Goal: Transaction & Acquisition: Purchase product/service

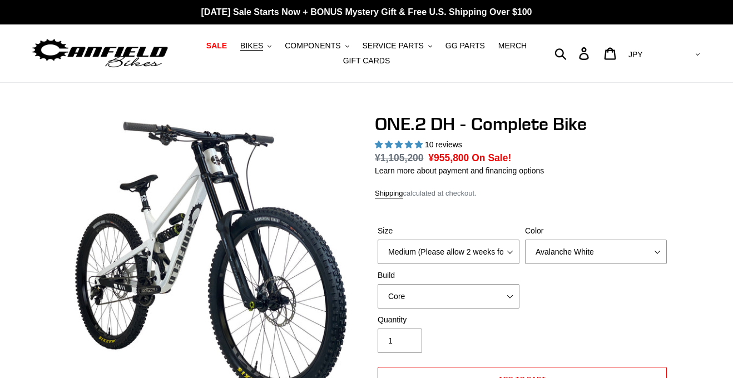
select select "highest-rating"
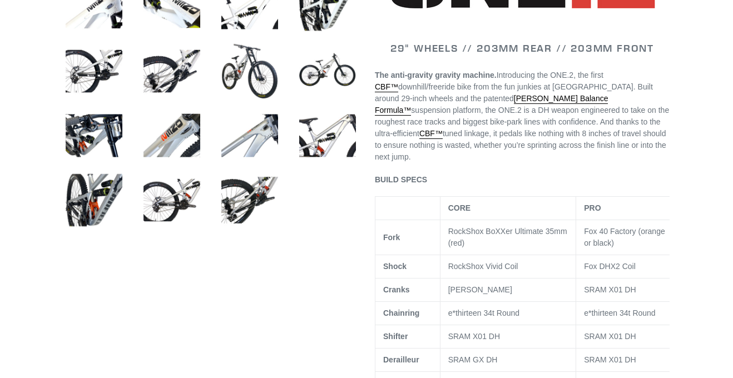
scroll to position [487, 0]
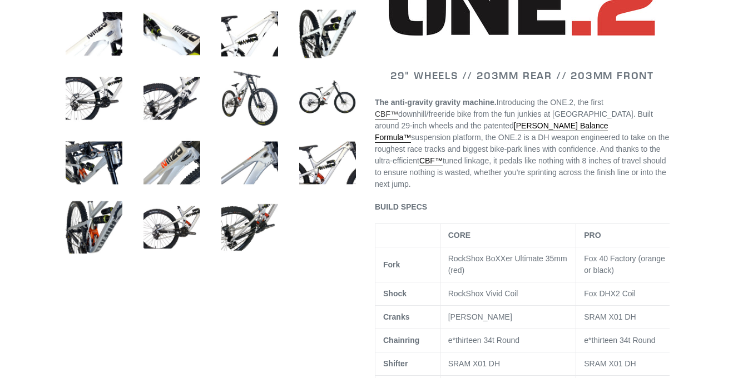
click at [384, 120] on link "CBF™" at bounding box center [386, 115] width 23 height 10
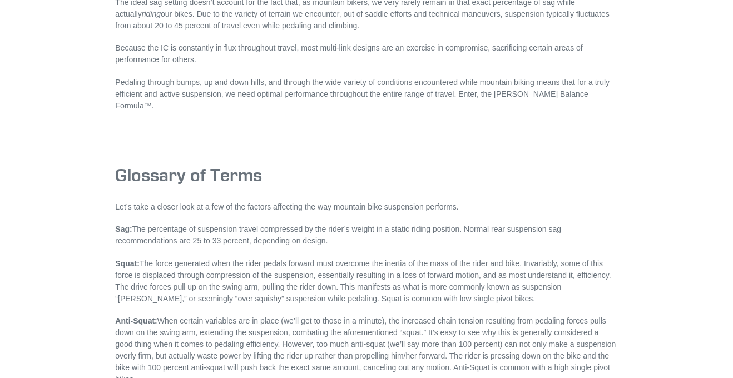
scroll to position [3689, 0]
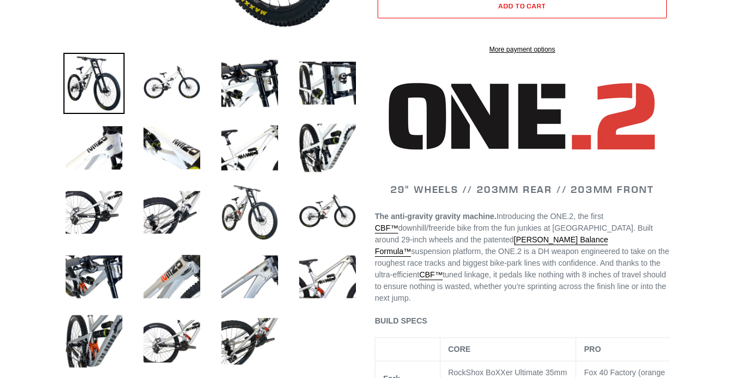
scroll to position [340, 0]
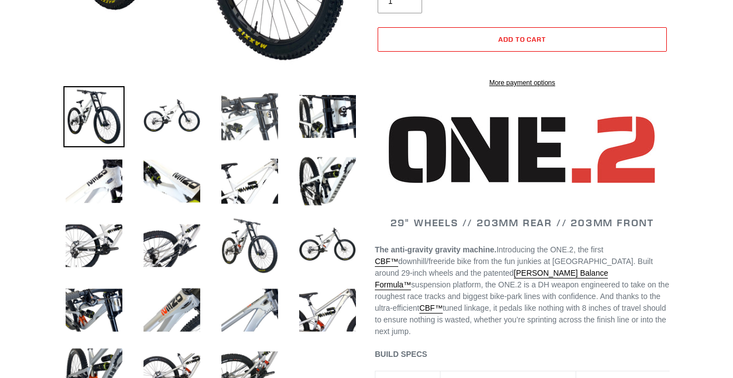
select select "highest-rating"
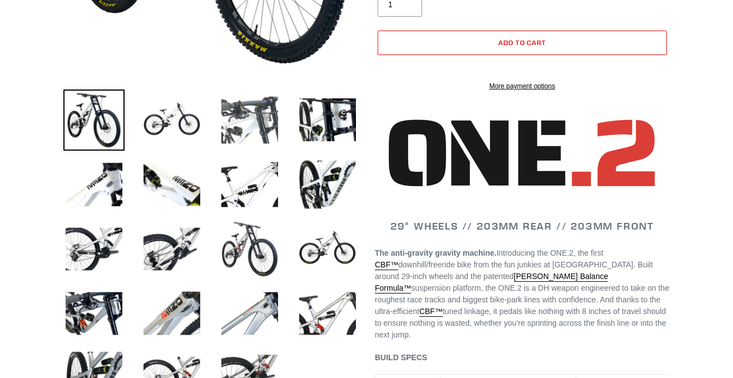
scroll to position [0, 0]
click at [239, 204] on img at bounding box center [249, 184] width 61 height 61
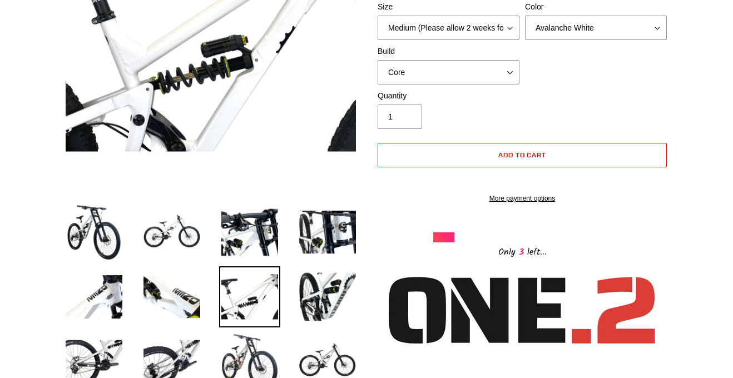
scroll to position [226, 0]
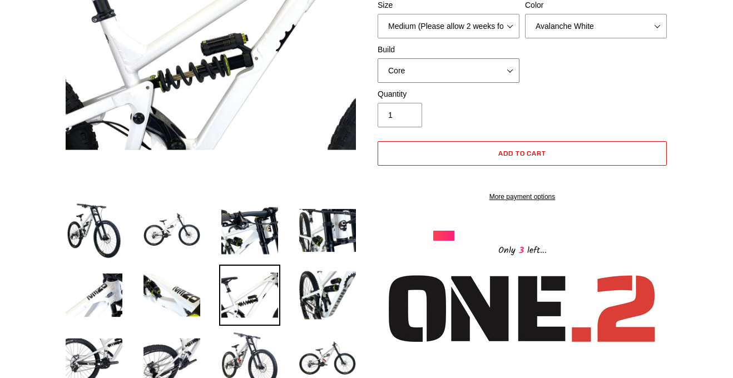
click at [435, 65] on select "Core Pro" at bounding box center [449, 70] width 142 height 24
click at [378, 58] on select "Core Pro" at bounding box center [449, 70] width 142 height 24
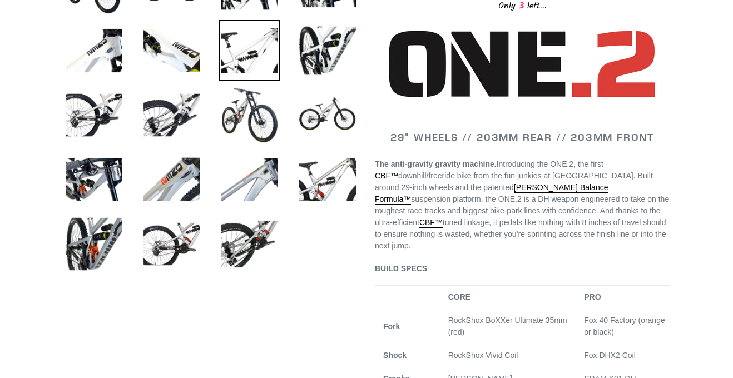
scroll to position [472, 0]
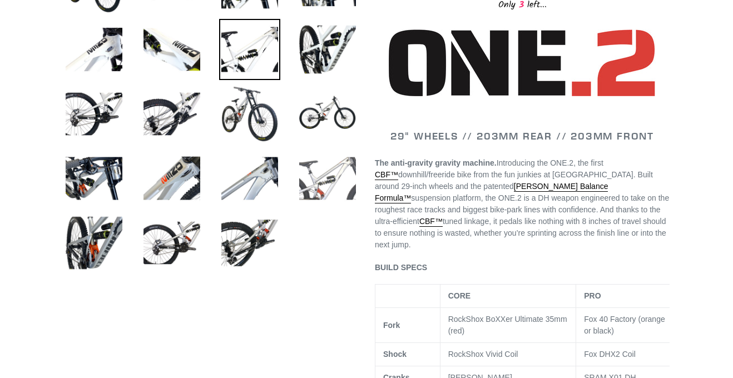
click at [329, 169] on img at bounding box center [327, 178] width 61 height 61
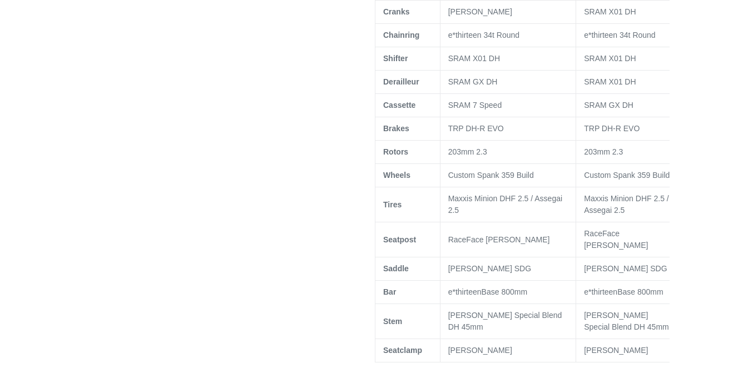
scroll to position [837, 0]
click at [616, 312] on td "[PERSON_NAME] Special Blend DH 45mm" at bounding box center [628, 322] width 105 height 35
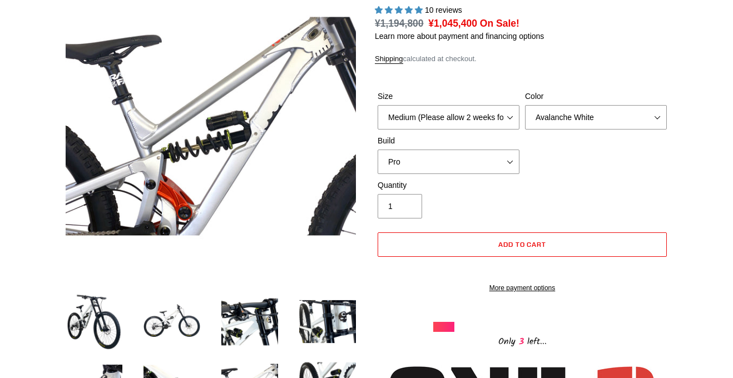
scroll to position [136, 0]
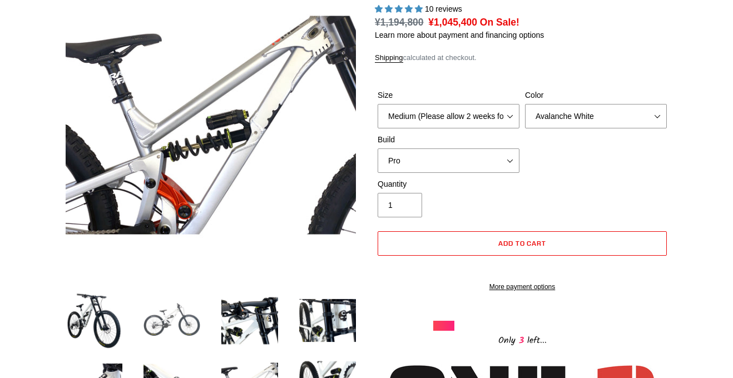
click at [169, 337] on img at bounding box center [171, 320] width 61 height 61
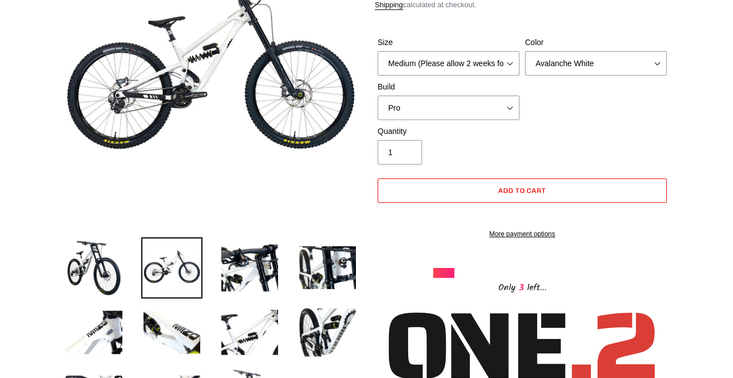
scroll to position [189, 0]
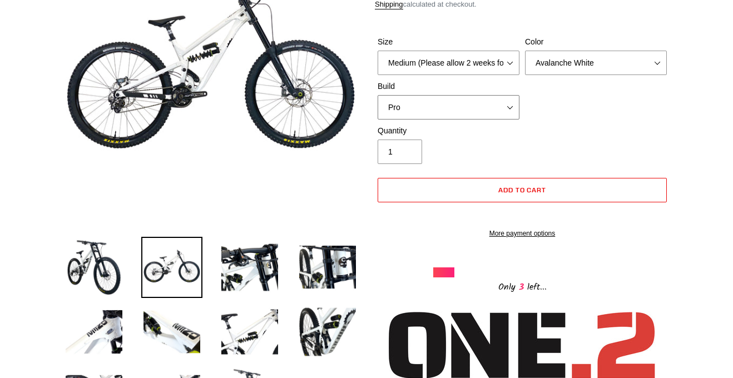
click at [487, 107] on select "Core Pro" at bounding box center [449, 107] width 142 height 24
select select "Core"
click at [378, 95] on select "Core Pro" at bounding box center [449, 107] width 142 height 24
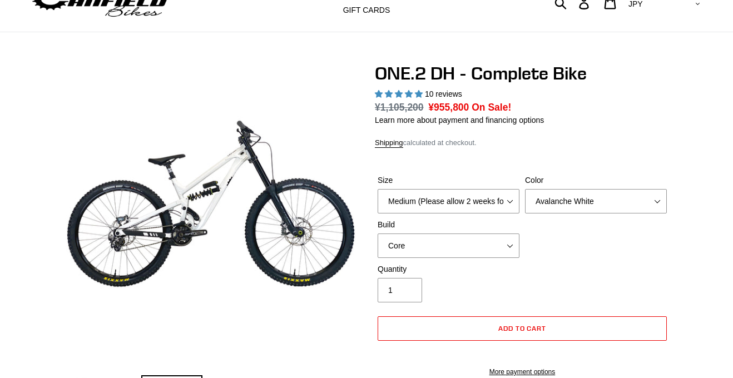
scroll to position [55, 0]
